Goal: Task Accomplishment & Management: Use online tool/utility

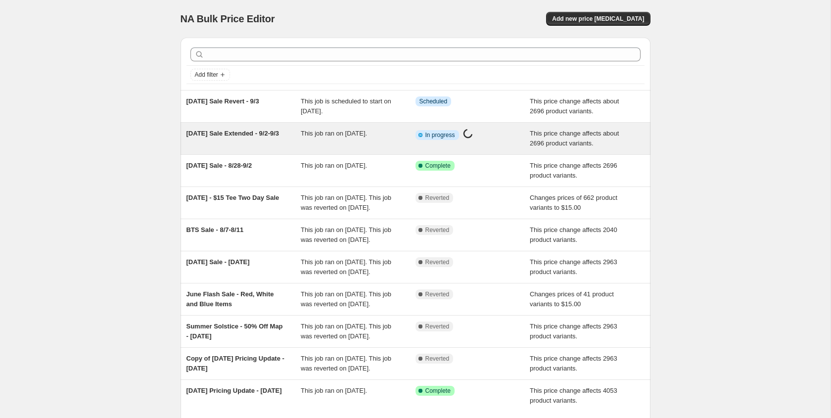
click at [233, 132] on span "[DATE] Sale Extended - 9/2-9/3" at bounding box center [232, 133] width 93 height 7
select select "pcap"
select select "no_change"
select select "not_equal"
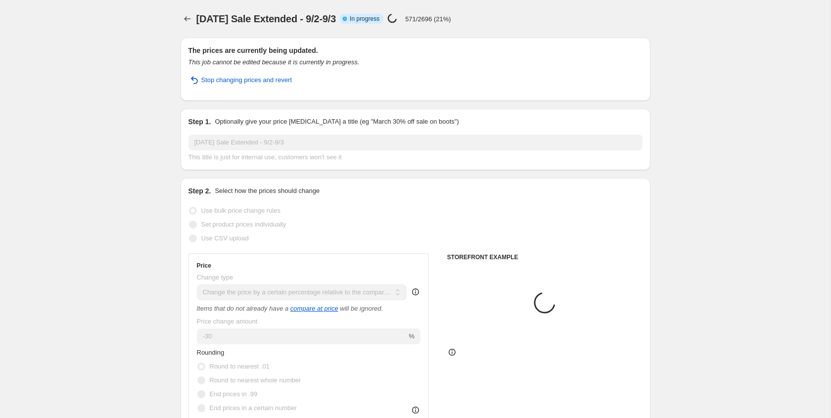
select select "product"
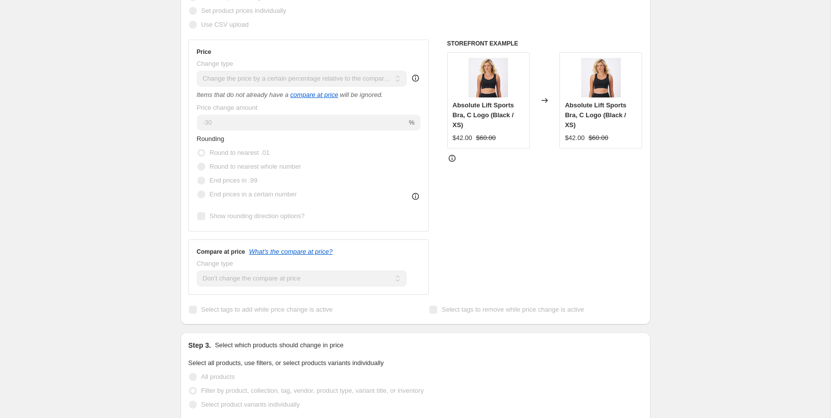
scroll to position [260, 0]
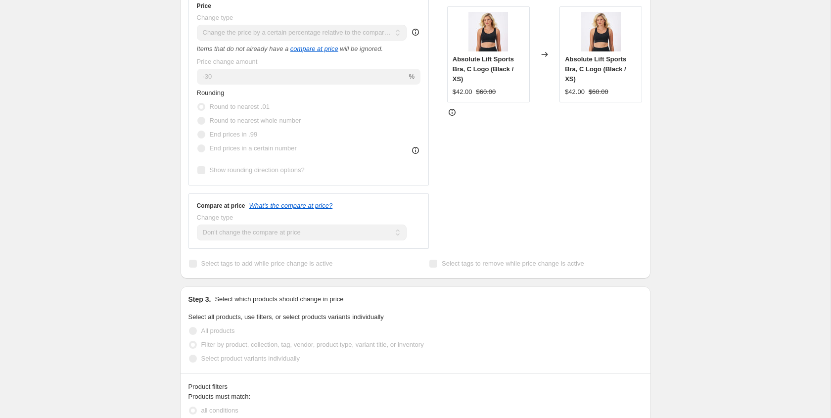
select select "tag"
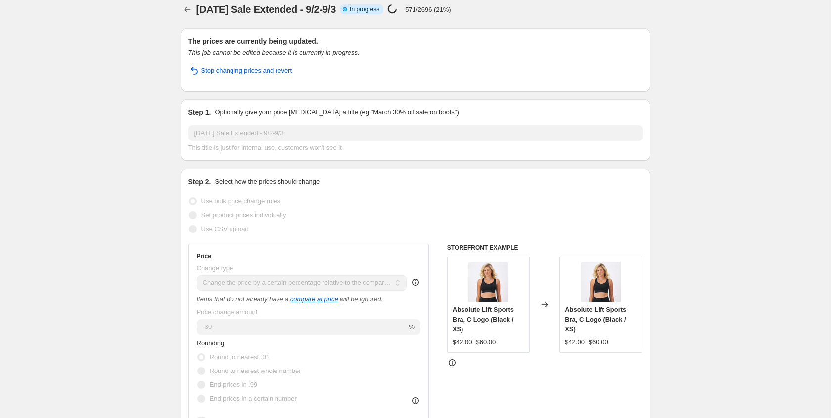
scroll to position [0, 0]
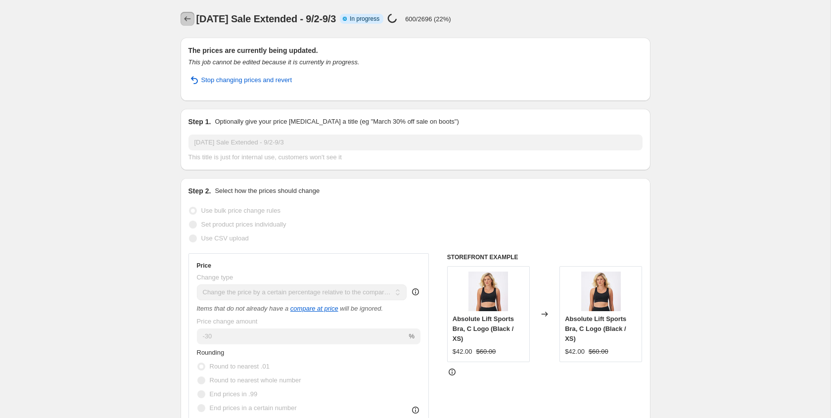
click at [187, 14] on icon "Price change jobs" at bounding box center [188, 19] width 10 height 10
